Goal: Task Accomplishment & Management: Use online tool/utility

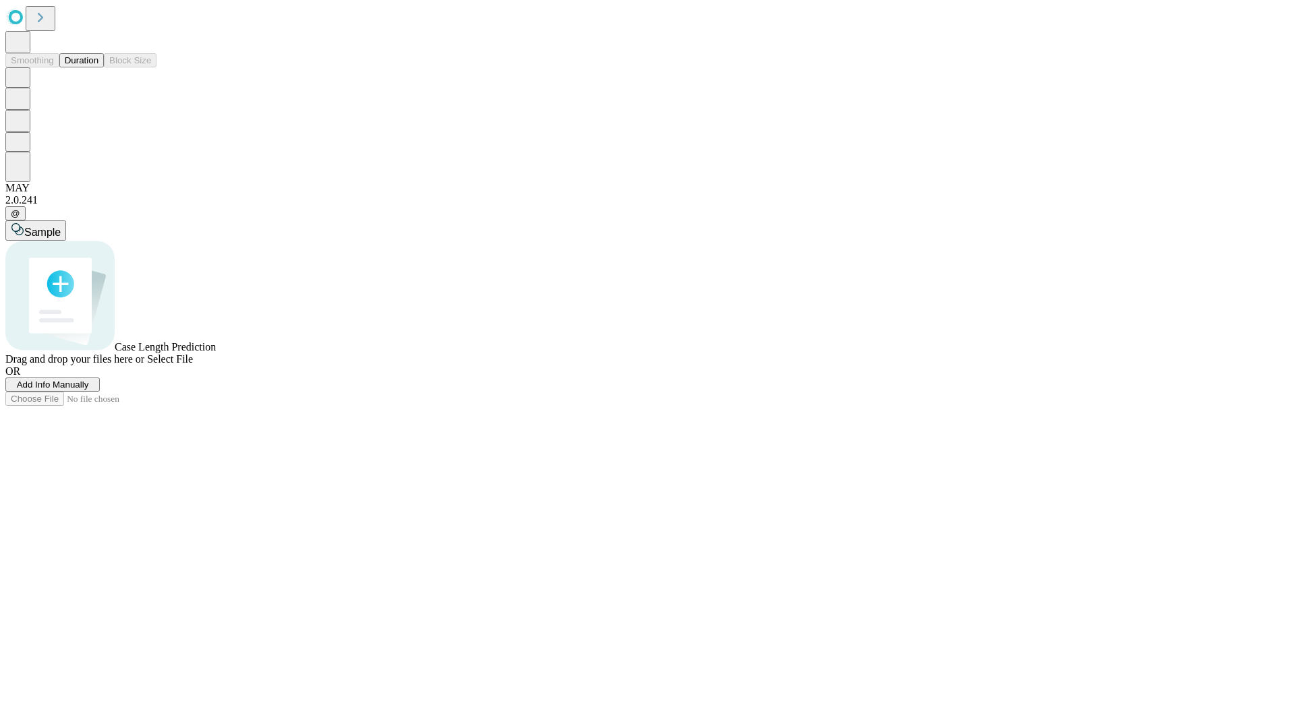
click at [89, 390] on span "Add Info Manually" at bounding box center [53, 385] width 72 height 10
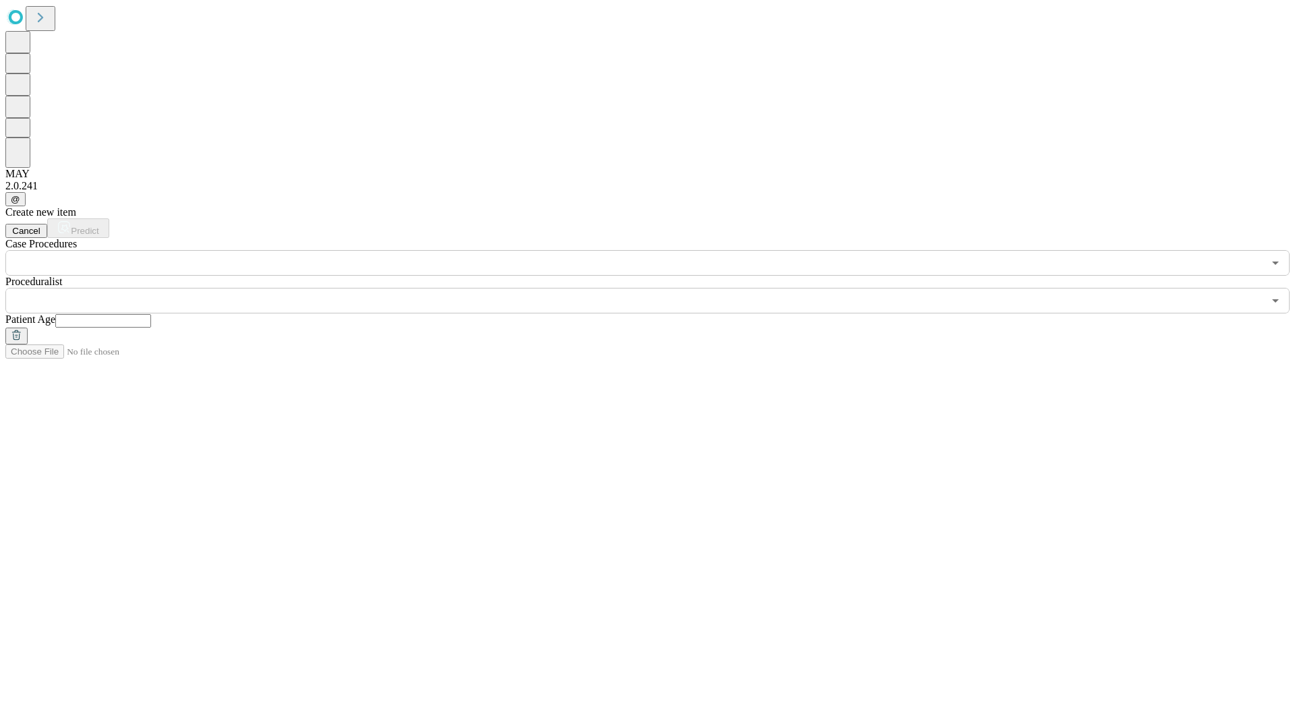
click at [151, 314] on input "text" at bounding box center [103, 320] width 96 height 13
type input "**"
click at [657, 288] on input "text" at bounding box center [634, 301] width 1258 height 26
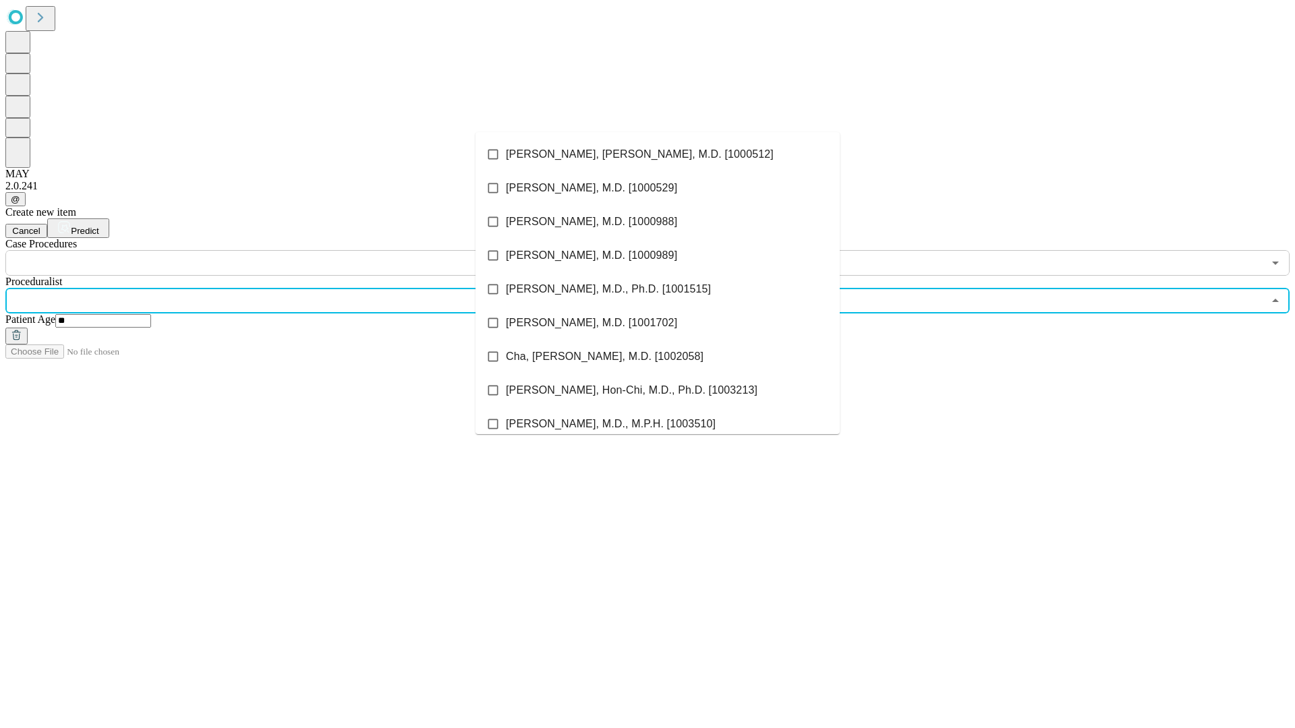
click at [657, 154] on li "[PERSON_NAME], [PERSON_NAME], M.D. [1000512]" at bounding box center [657, 155] width 364 height 34
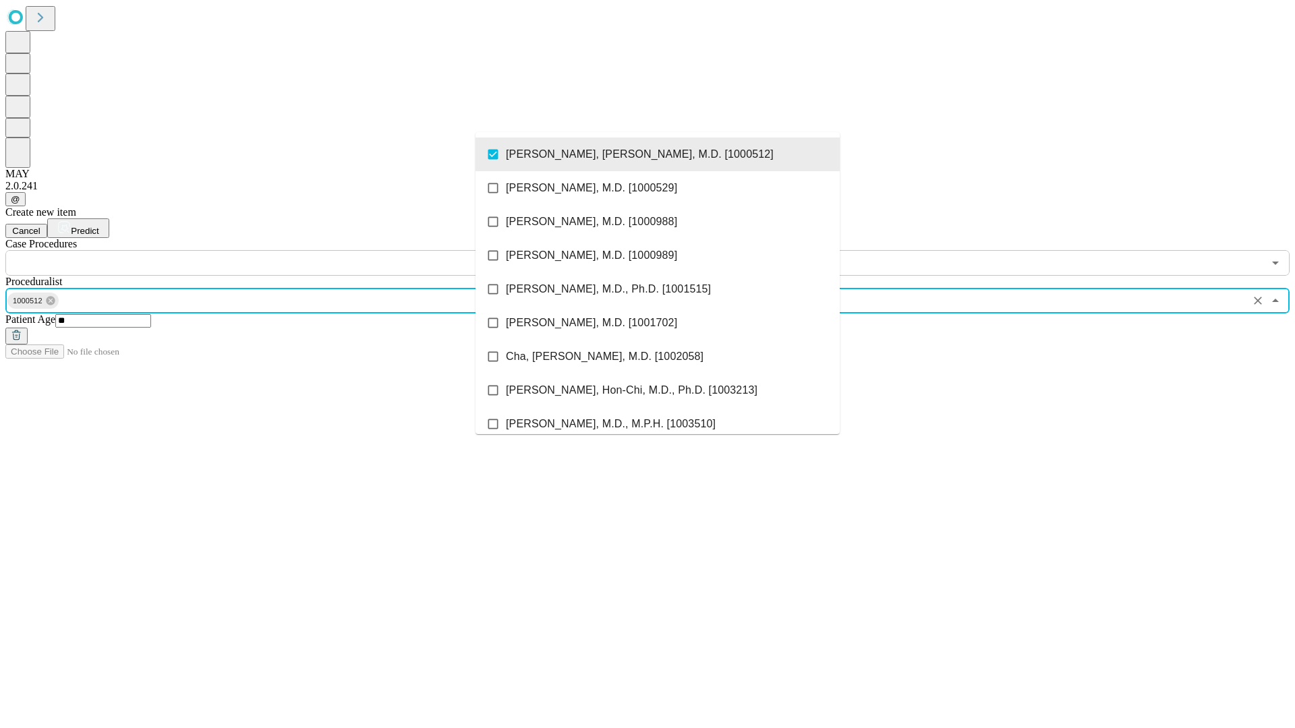
click at [283, 250] on input "text" at bounding box center [634, 263] width 1258 height 26
